Goal: Task Accomplishment & Management: Complete application form

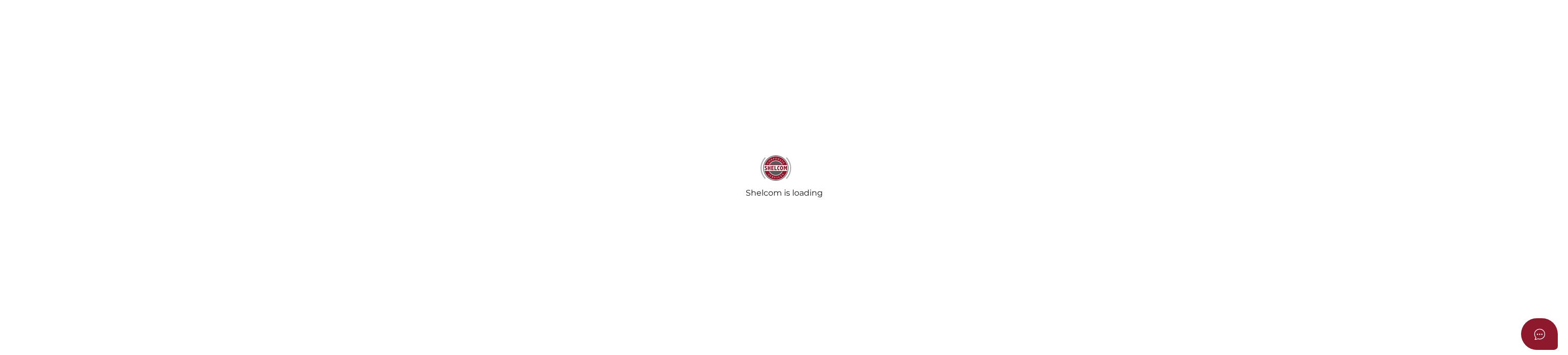
select select
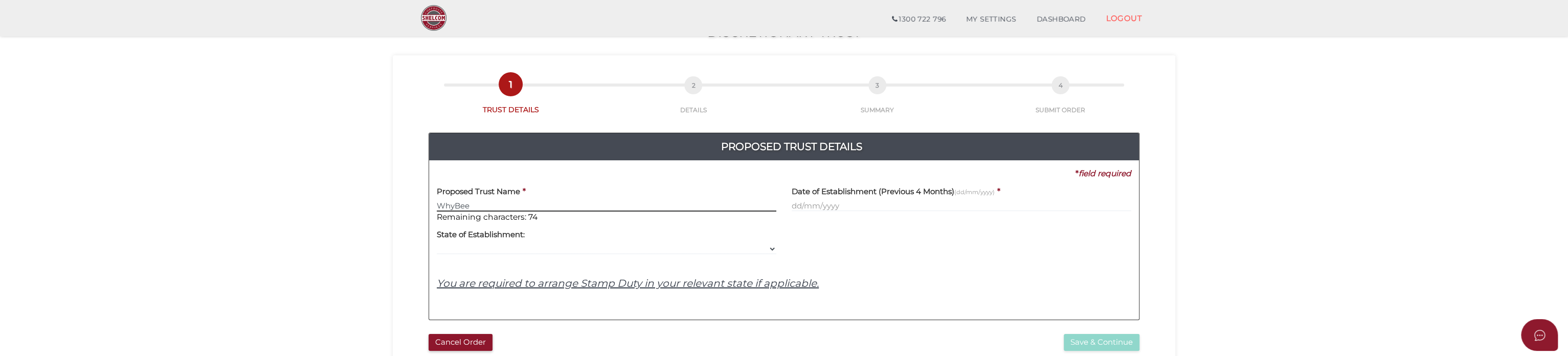
scroll to position [17, 0]
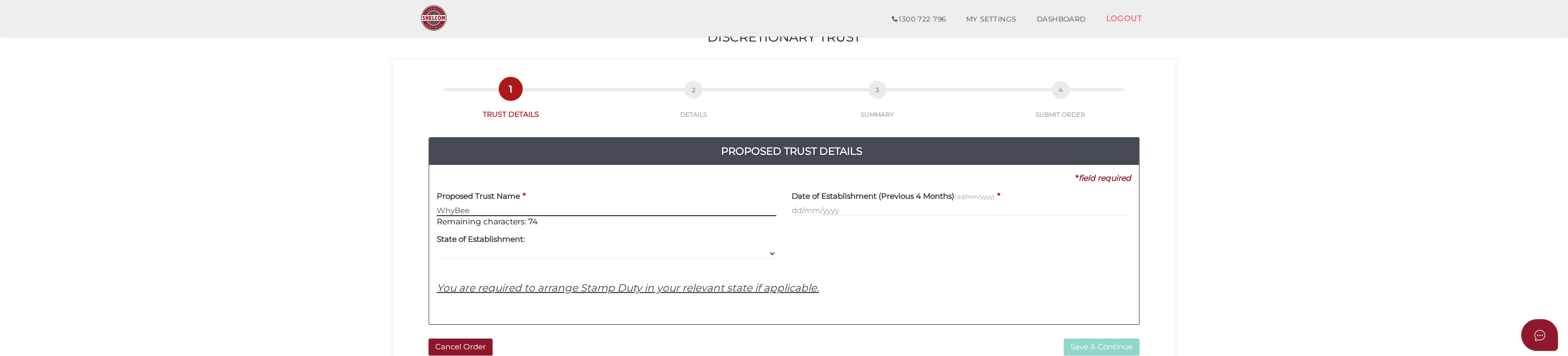
type input "WhyBee"
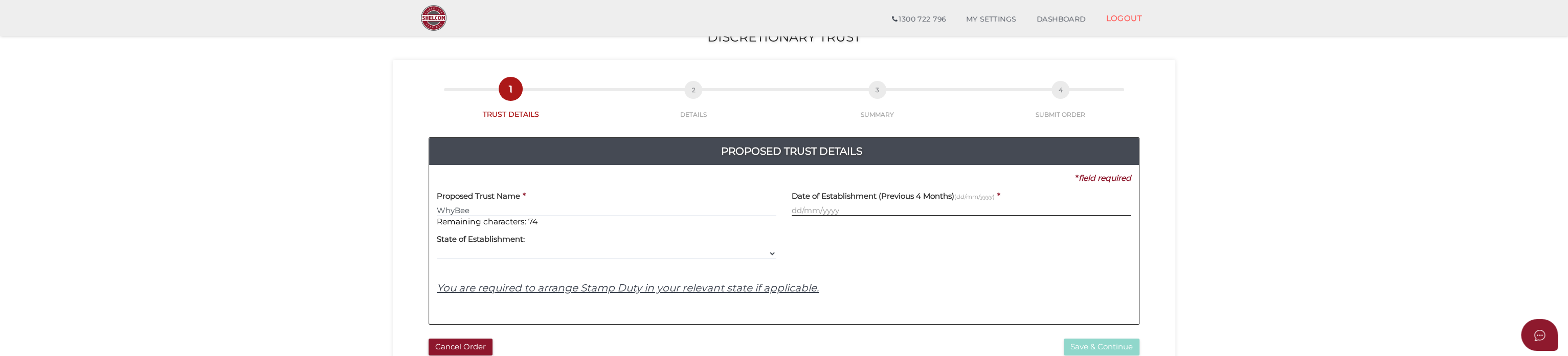
click at [843, 210] on input "text" at bounding box center [962, 210] width 340 height 12
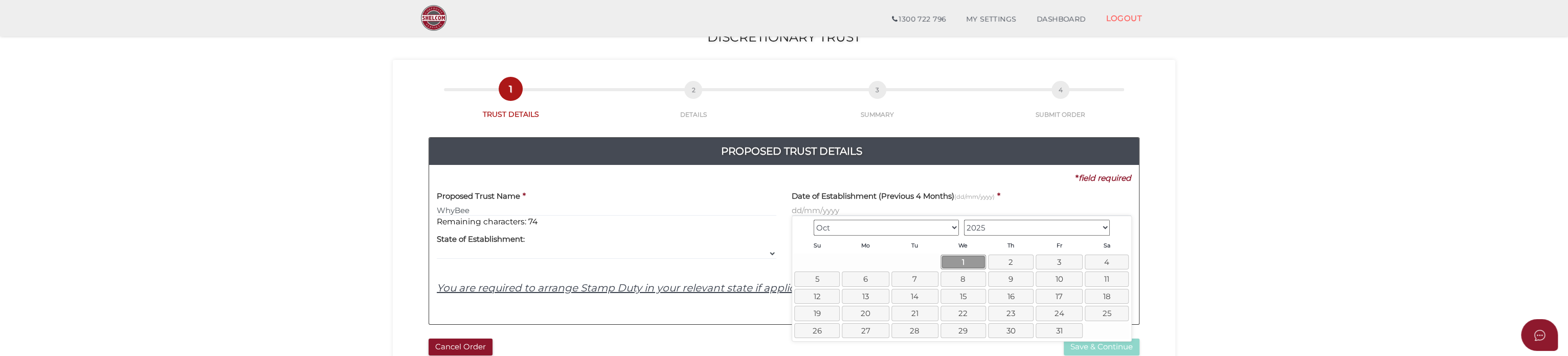
click at [965, 262] on link "1" at bounding box center [963, 262] width 45 height 15
type input "[DATE]"
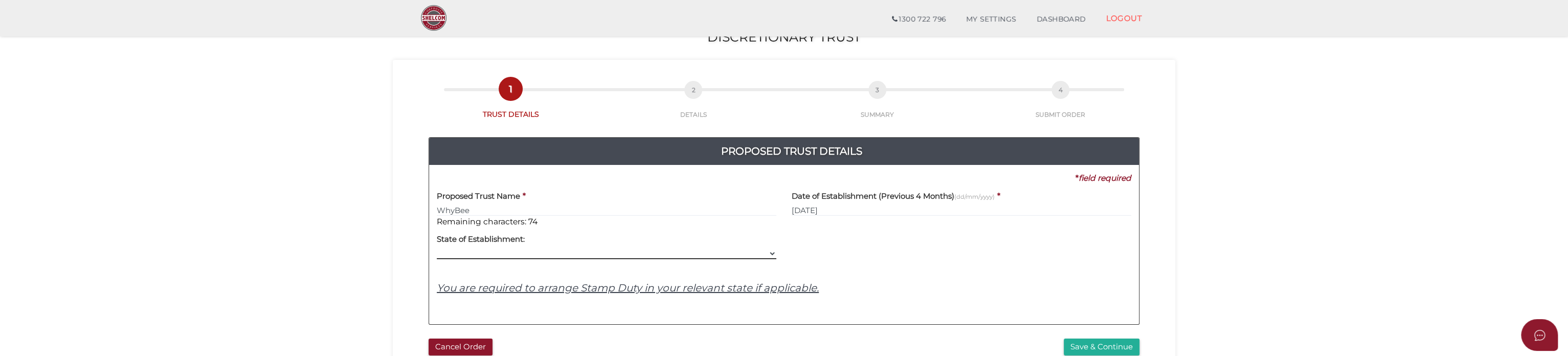
click at [555, 252] on select "VIC ACT [GEOGRAPHIC_DATA] [GEOGRAPHIC_DATA] QLD [GEOGRAPHIC_DATA] [GEOGRAPHIC_D…" at bounding box center [607, 254] width 340 height 12
select select "VIC"
click at [437, 248] on select "VIC ACT [GEOGRAPHIC_DATA] [GEOGRAPHIC_DATA] QLD [GEOGRAPHIC_DATA] [GEOGRAPHIC_D…" at bounding box center [607, 254] width 340 height 12
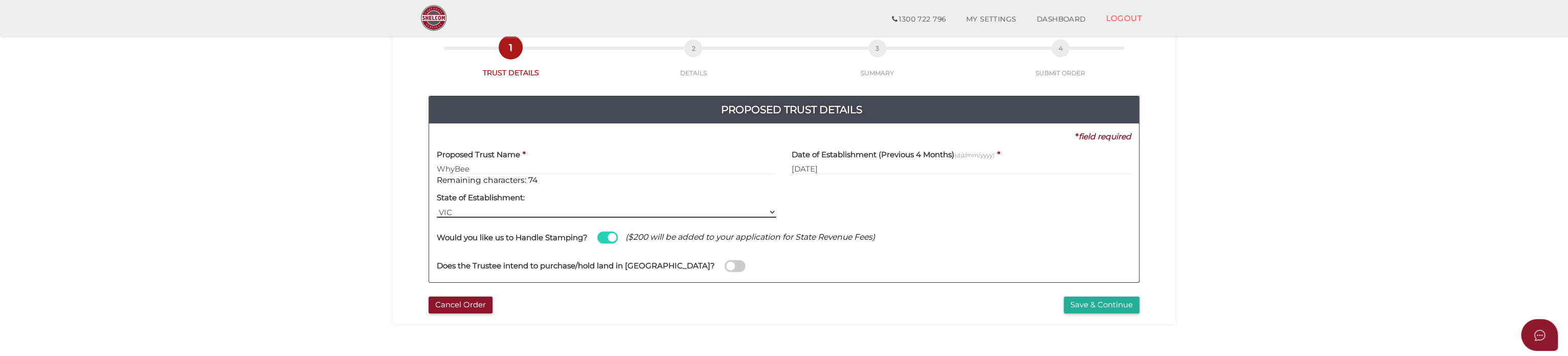
scroll to position [67, 0]
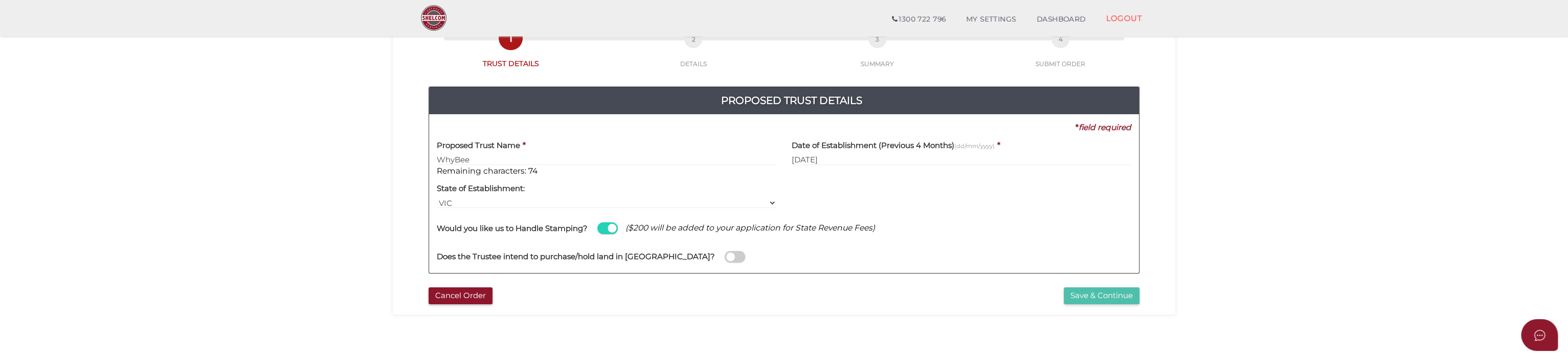
click at [1077, 294] on button "Save & Continue" at bounding box center [1101, 295] width 76 height 17
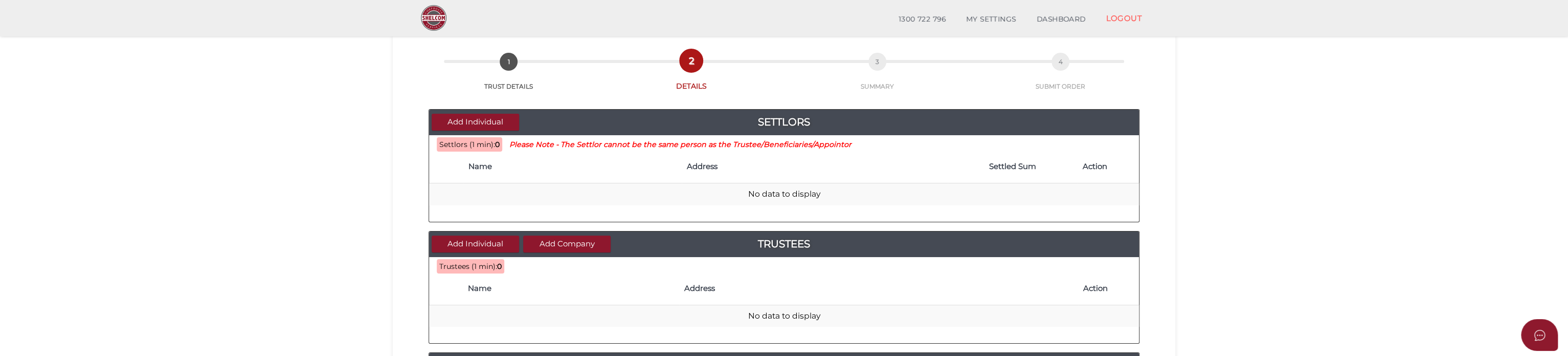
scroll to position [48, 0]
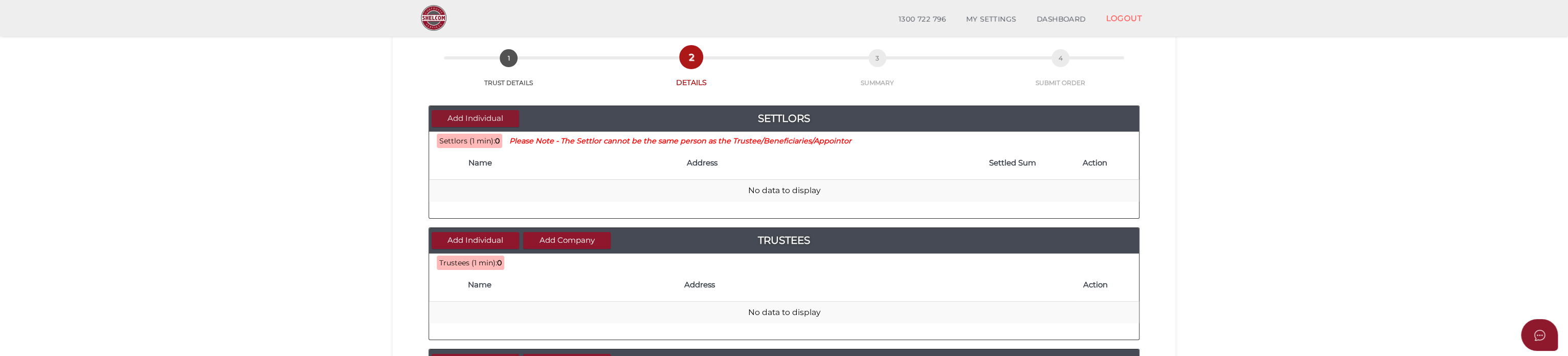
click at [465, 114] on button "Add Individual" at bounding box center [474, 118] width 87 height 17
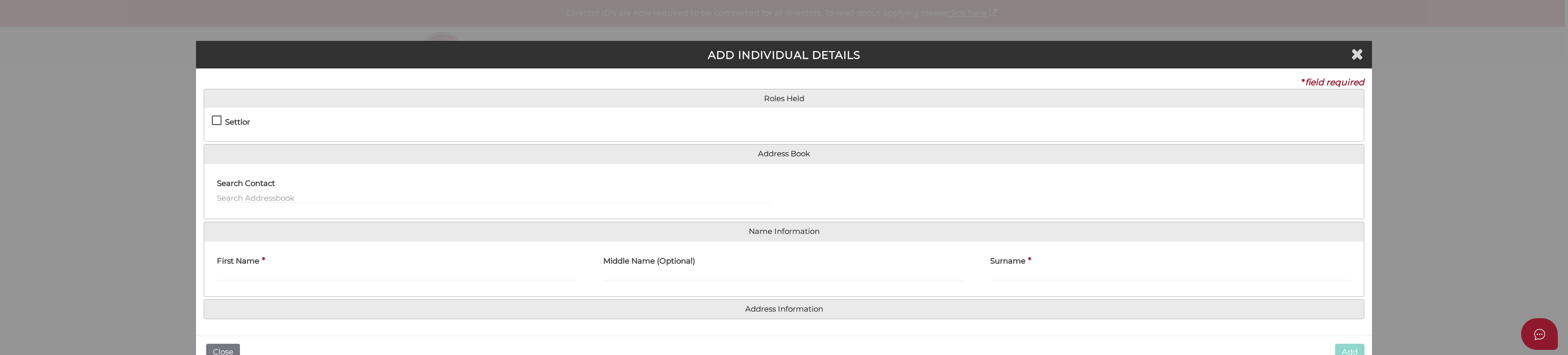
click at [219, 122] on label "Settlor" at bounding box center [231, 124] width 38 height 13
checkbox input "true"
type input "10"
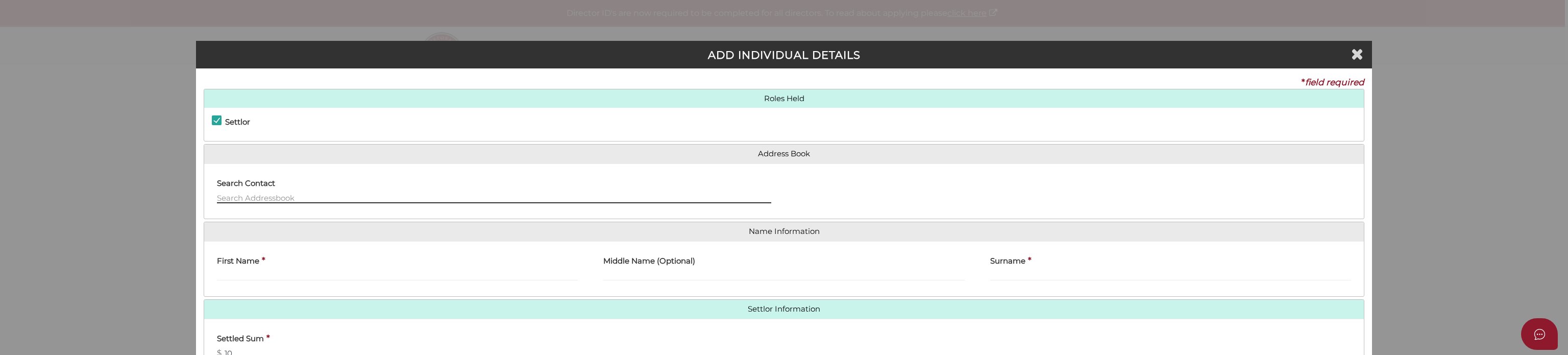
click at [247, 200] on input "text" at bounding box center [494, 198] width 554 height 11
click at [308, 198] on input "Suparna Venkat" at bounding box center [494, 198] width 554 height 11
click at [239, 196] on input "Suparna Venkat" at bounding box center [494, 198] width 554 height 11
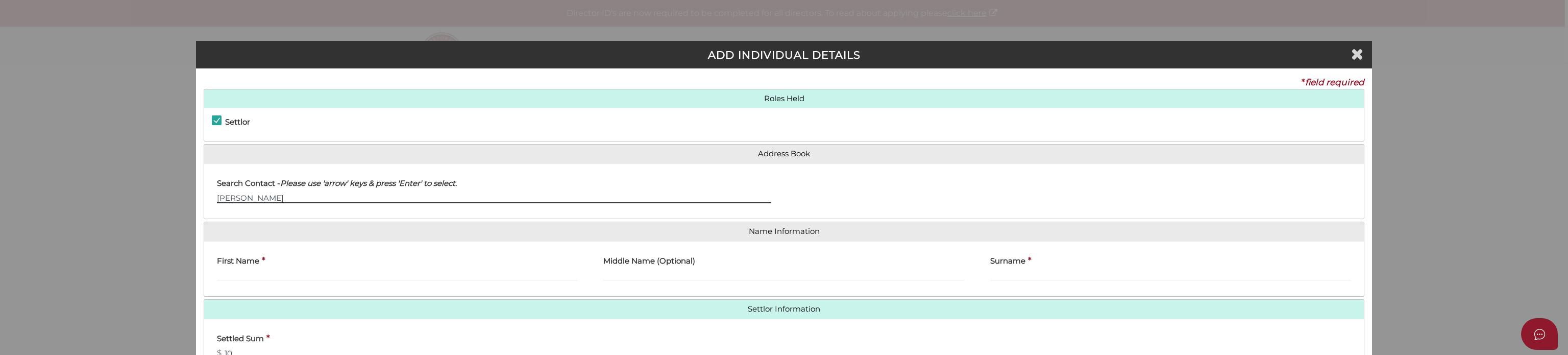
type input "Venkat"
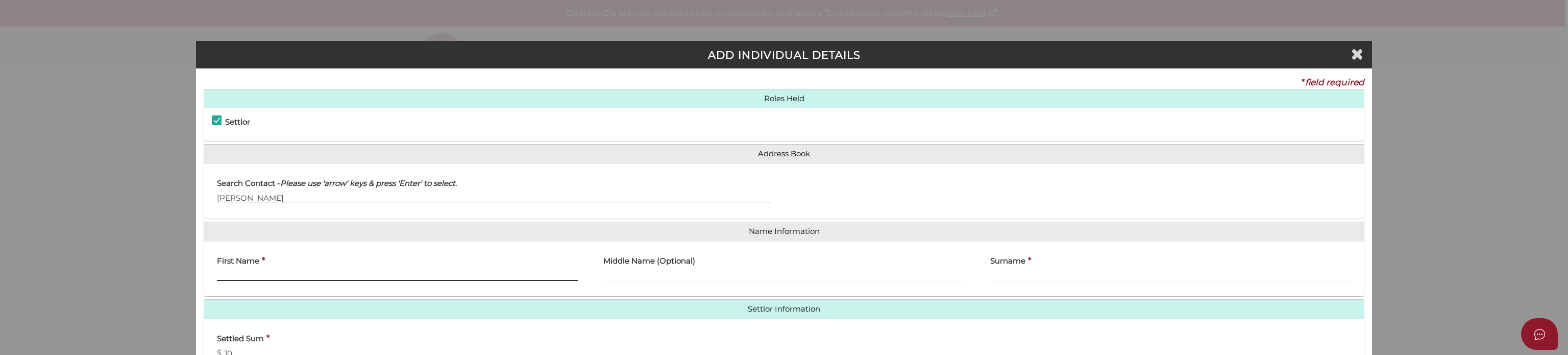
click at [233, 277] on input "First Name" at bounding box center [397, 275] width 361 height 11
paste input "Suparna"
type input "Suparna"
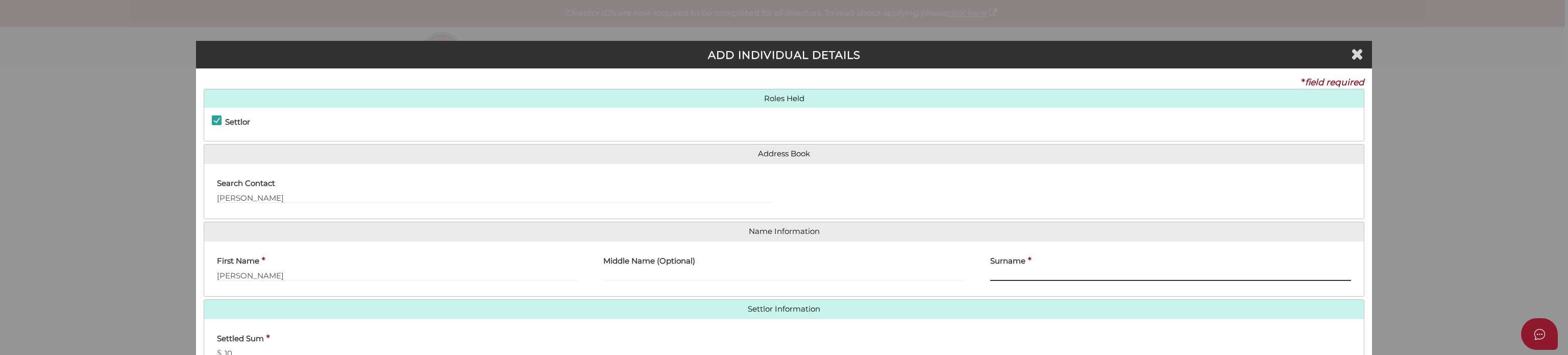
click at [1023, 270] on input "Surname" at bounding box center [1171, 275] width 361 height 11
paste input "Suparna"
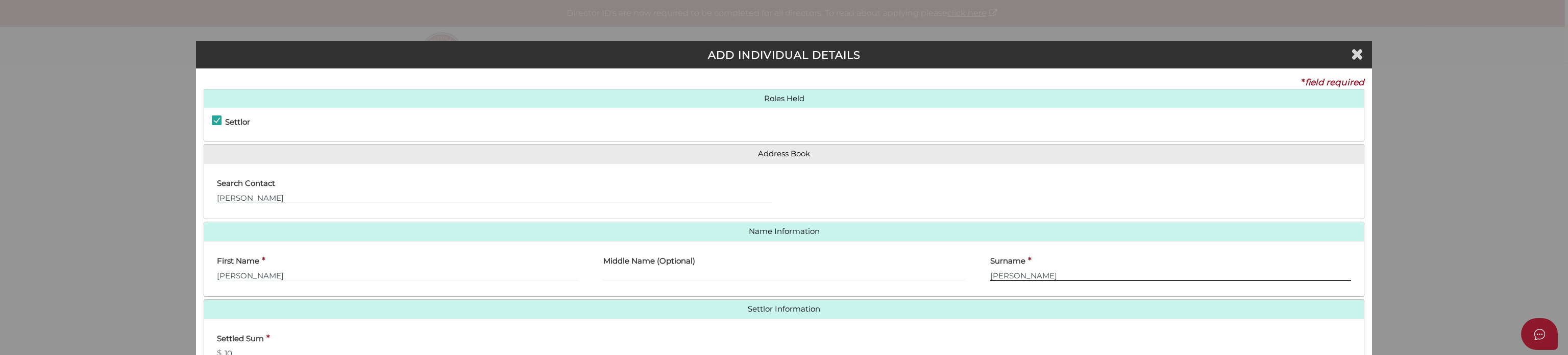
type input "Suparna"
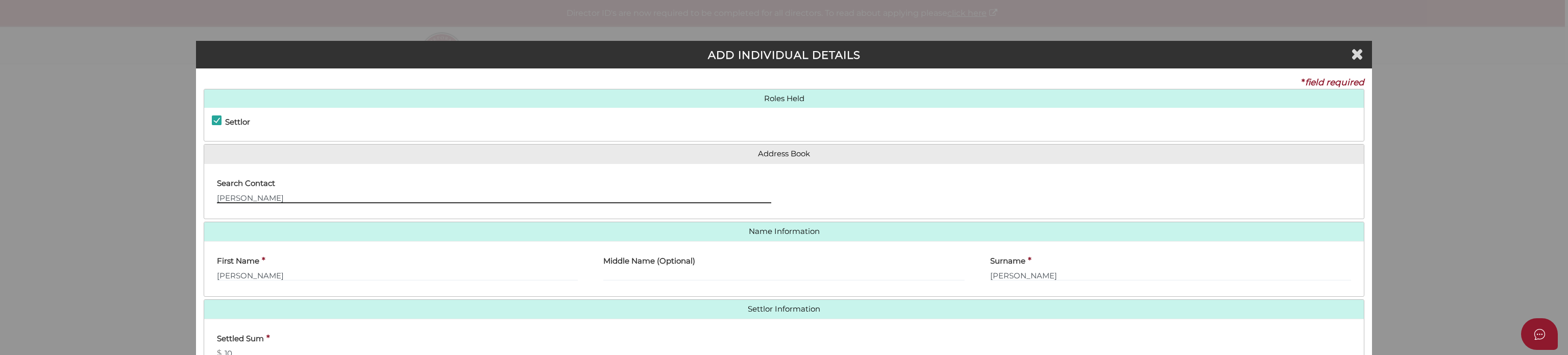
drag, startPoint x: 276, startPoint y: 198, endPoint x: 170, endPoint y: 196, distance: 106.0
click at [170, 196] on div "ADD INDIVIDUAL DETAILS * field required Roles Held Settlor Trustee Principal Be…" at bounding box center [784, 178] width 1568 height 355
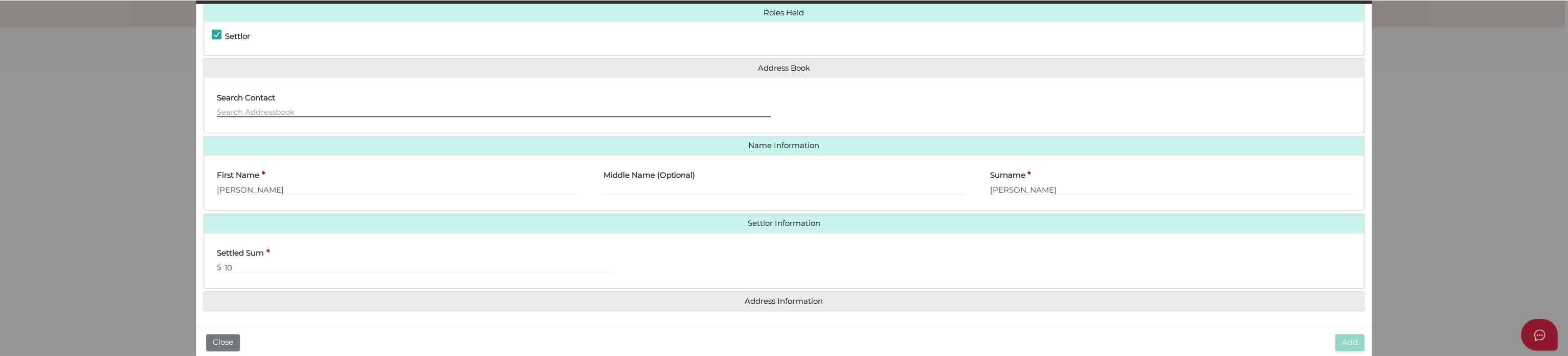
scroll to position [68, 0]
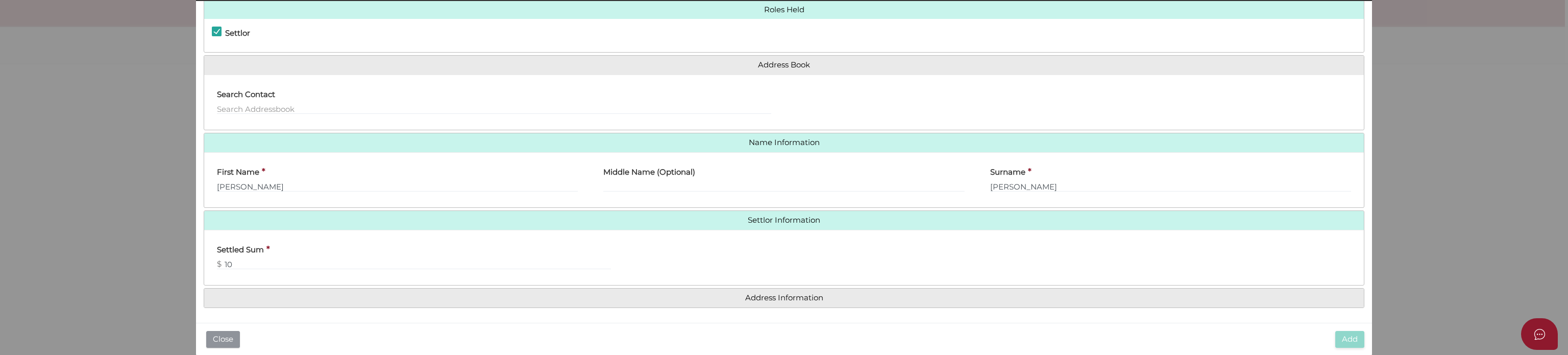
click at [223, 337] on button "Close" at bounding box center [223, 338] width 34 height 17
